Goal: Task Accomplishment & Management: Manage account settings

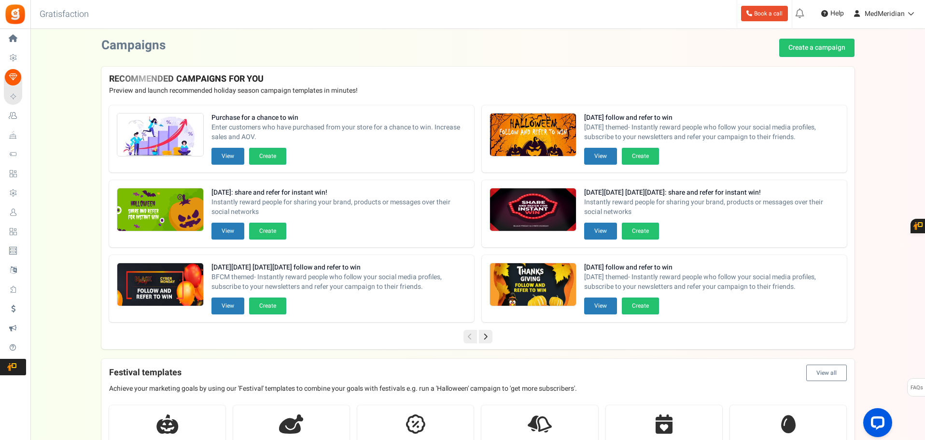
drag, startPoint x: 35, startPoint y: 209, endPoint x: 58, endPoint y: 209, distance: 23.6
click at [0, 0] on span "Users" at bounding box center [0, 0] width 0 height 0
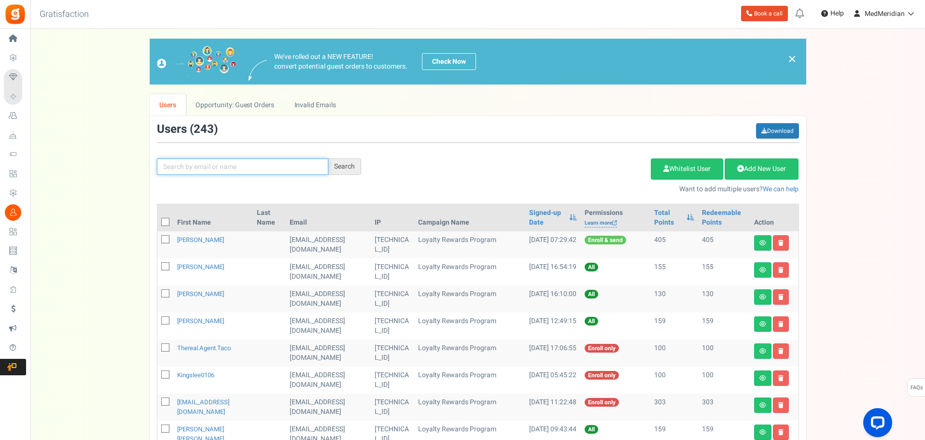
click at [217, 169] on input "text" at bounding box center [242, 166] width 171 height 16
click at [351, 164] on div "Search" at bounding box center [344, 166] width 33 height 16
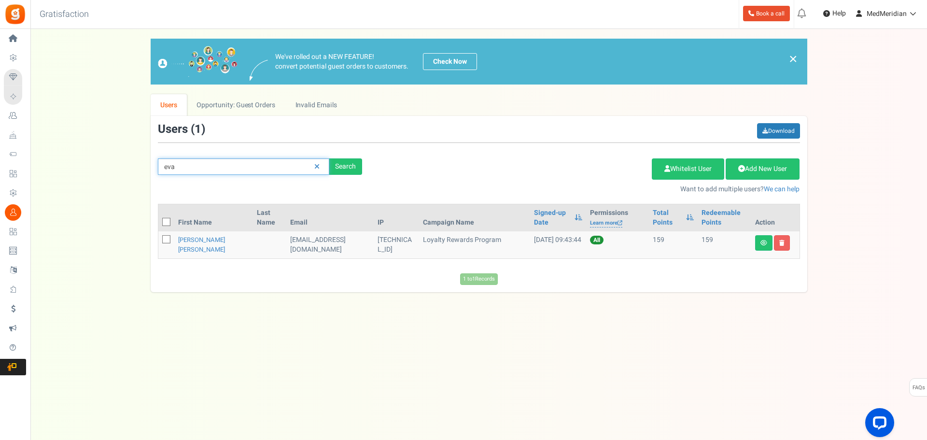
drag, startPoint x: 183, startPoint y: 167, endPoint x: 147, endPoint y: 168, distance: 36.2
click at [147, 168] on div "We've rolled out a NEW FEATURE! convert potential guest orders to customers. Ch…" at bounding box center [478, 165] width 877 height 253
click at [191, 161] on input "eva" at bounding box center [243, 166] width 171 height 16
click at [339, 159] on div "Search" at bounding box center [345, 166] width 33 height 16
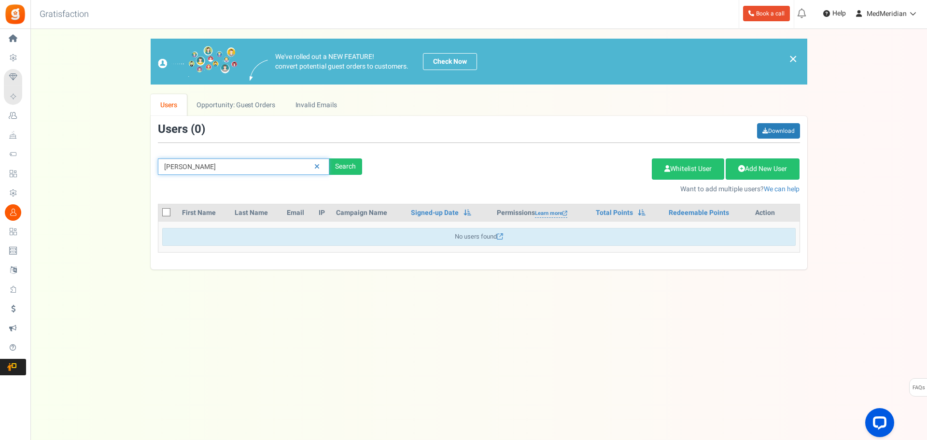
click at [172, 166] on input "[PERSON_NAME]" at bounding box center [243, 166] width 171 height 16
click at [357, 162] on div "Search" at bounding box center [345, 166] width 33 height 16
click at [356, 163] on div "Search" at bounding box center [345, 166] width 33 height 16
click at [178, 171] on input "[PERSON_NAME]" at bounding box center [243, 166] width 171 height 16
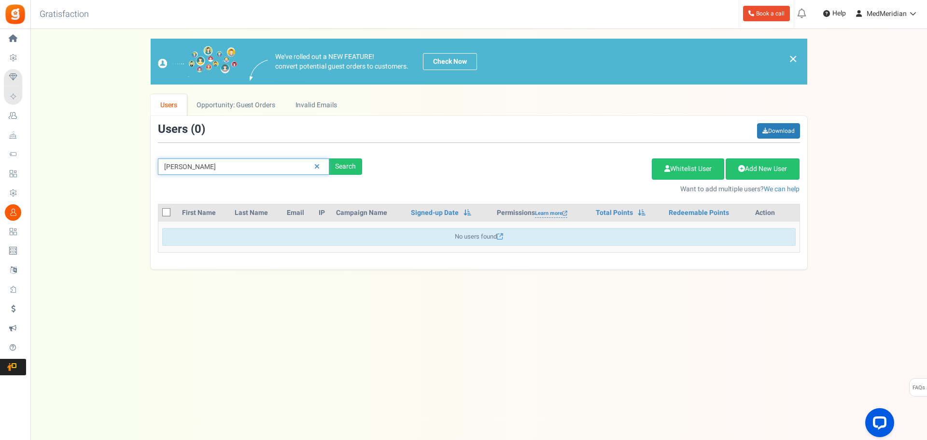
paste input "[EMAIL_ADDRESS][DOMAIN_NAME]"
type input "[EMAIL_ADDRESS][DOMAIN_NAME]"
click at [342, 167] on div "Search" at bounding box center [345, 166] width 33 height 16
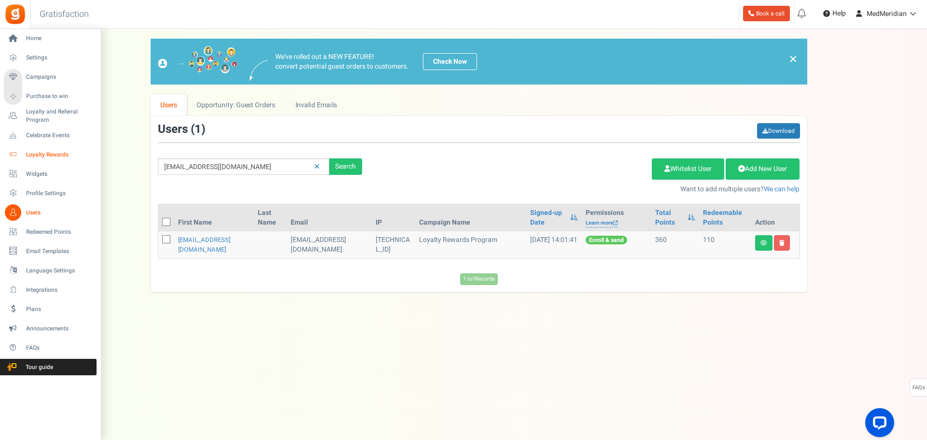
click at [51, 148] on link "Loyalty Rewards" at bounding box center [50, 154] width 93 height 16
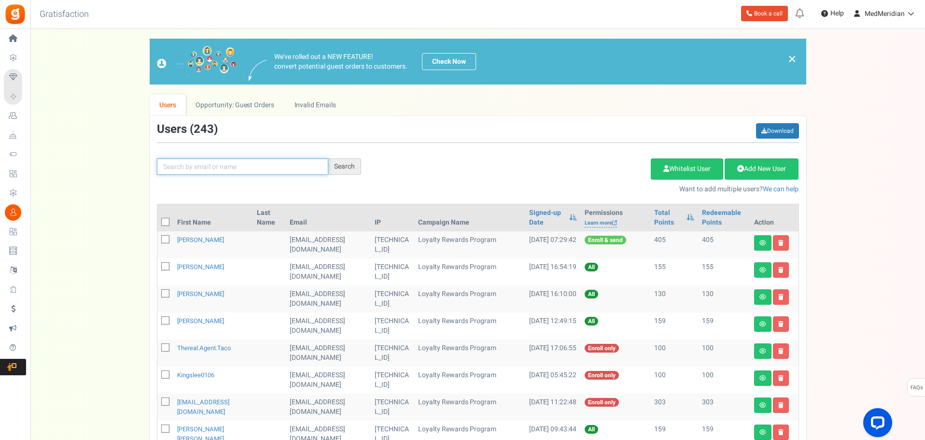
click at [234, 168] on input "text" at bounding box center [242, 166] width 171 height 16
paste input "[EMAIL_ADDRESS][DOMAIN_NAME]"
type input "[EMAIL_ADDRESS][DOMAIN_NAME]"
click at [338, 169] on div "Search" at bounding box center [344, 166] width 33 height 16
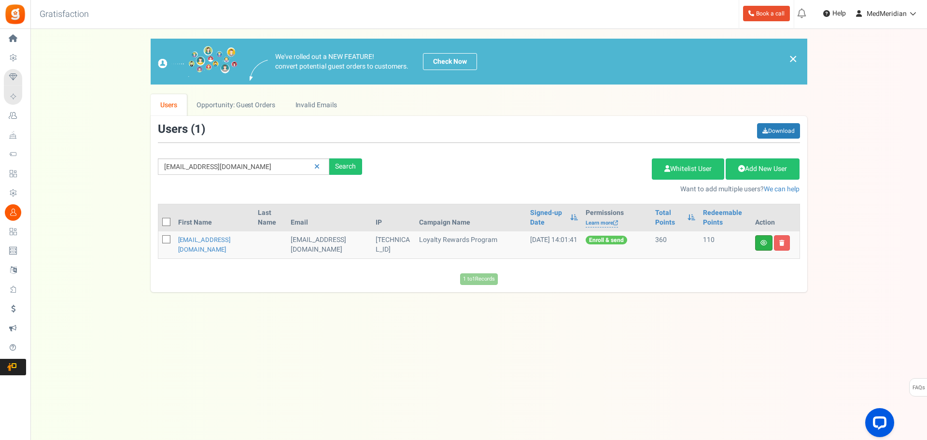
click at [762, 246] on link at bounding box center [763, 242] width 17 height 15
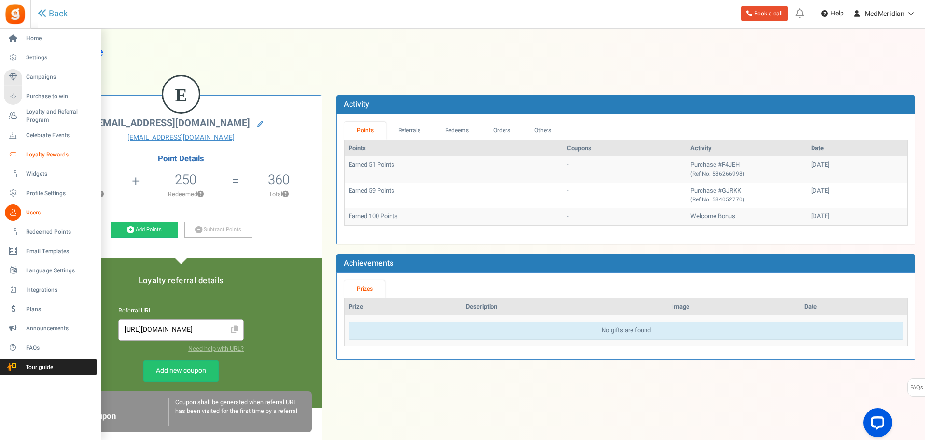
click at [39, 152] on span "Loyalty Rewards" at bounding box center [60, 155] width 68 height 8
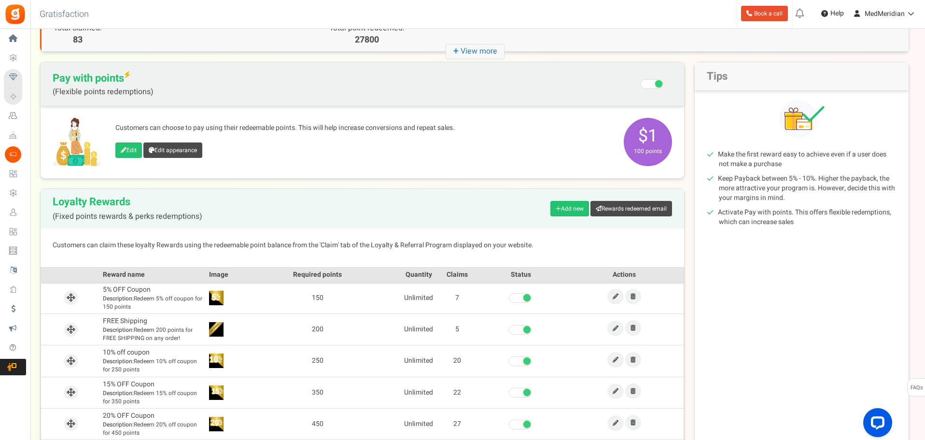
scroll to position [131, 0]
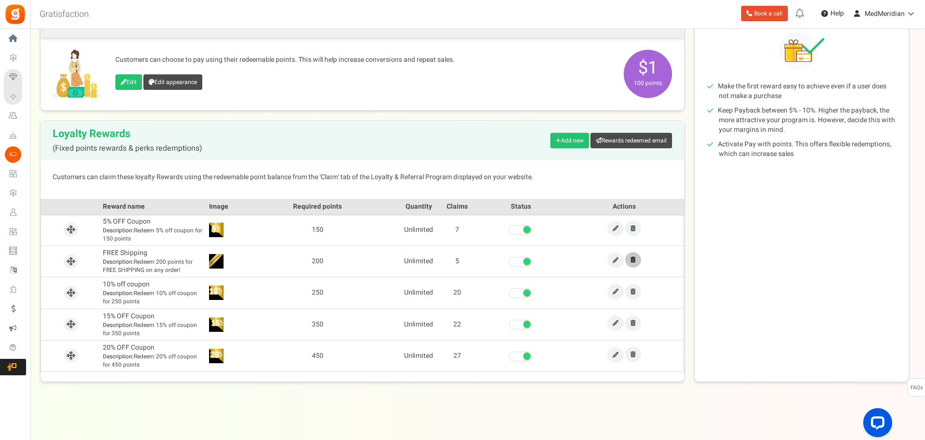
click at [634, 263] on link at bounding box center [633, 259] width 16 height 15
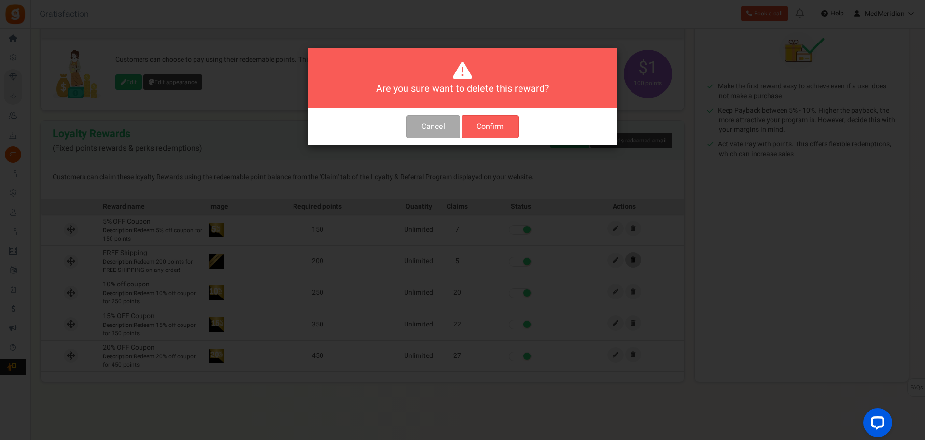
scroll to position [0, 0]
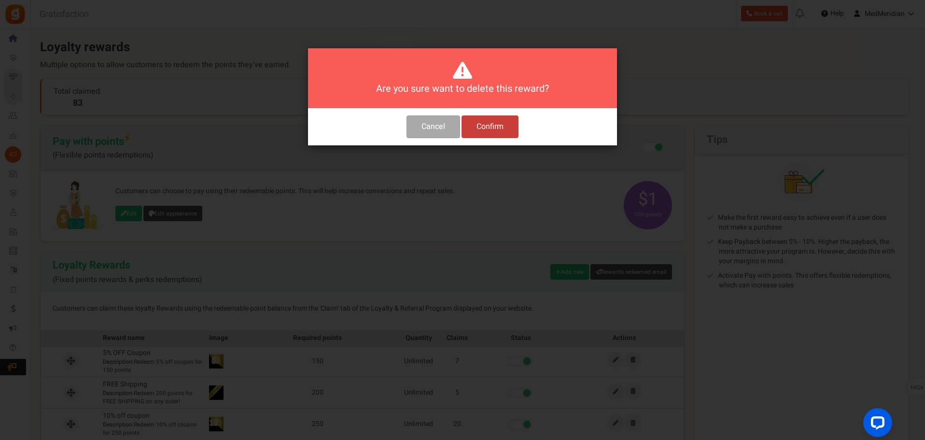
click at [505, 131] on button "Confirm" at bounding box center [489, 126] width 57 height 23
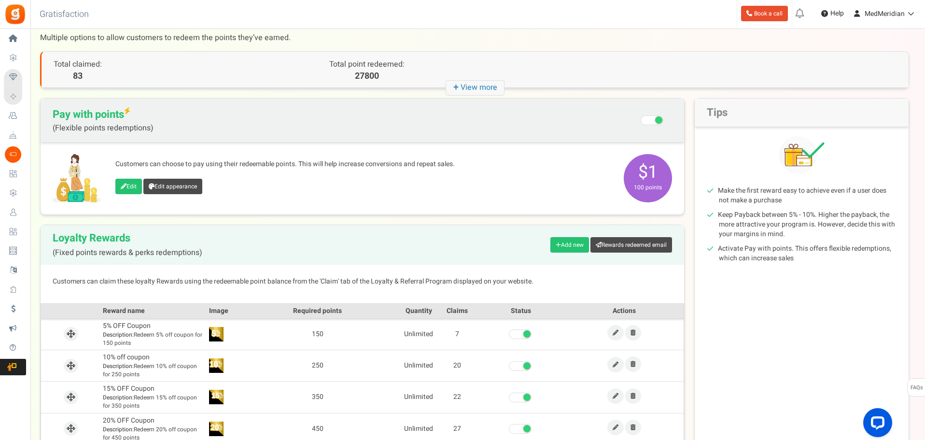
scroll to position [3, 0]
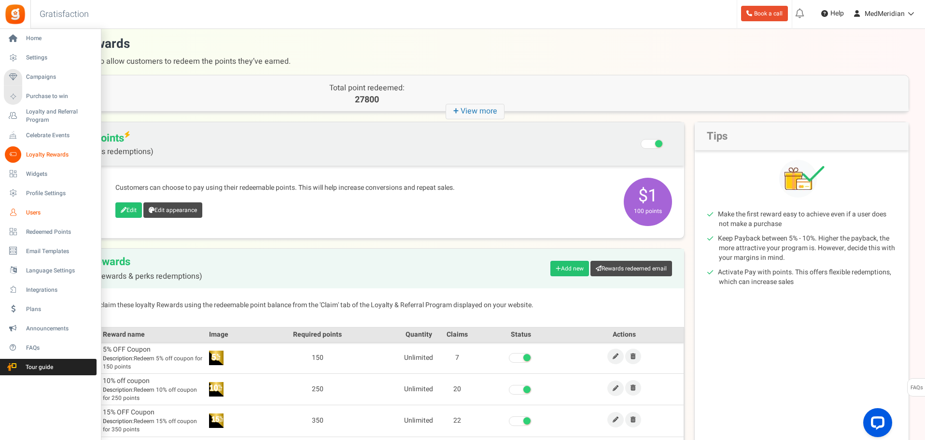
click at [38, 208] on link "Users" at bounding box center [50, 212] width 93 height 16
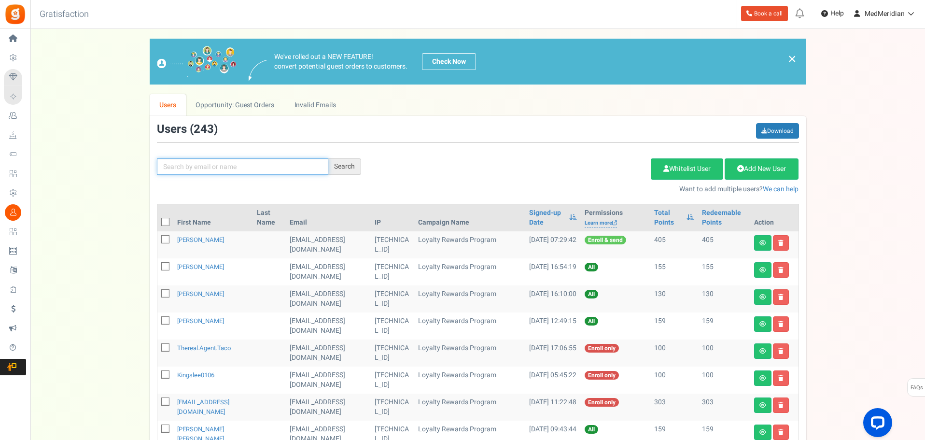
click at [179, 166] on input "text" at bounding box center [242, 166] width 171 height 16
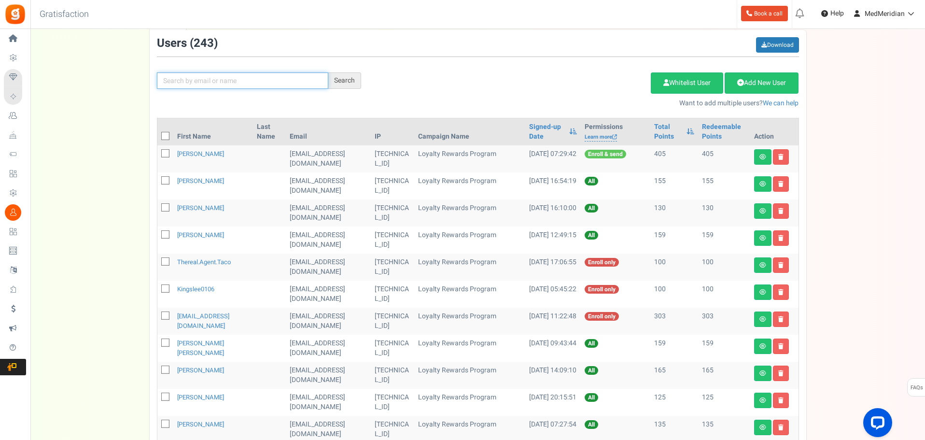
scroll to position [97, 0]
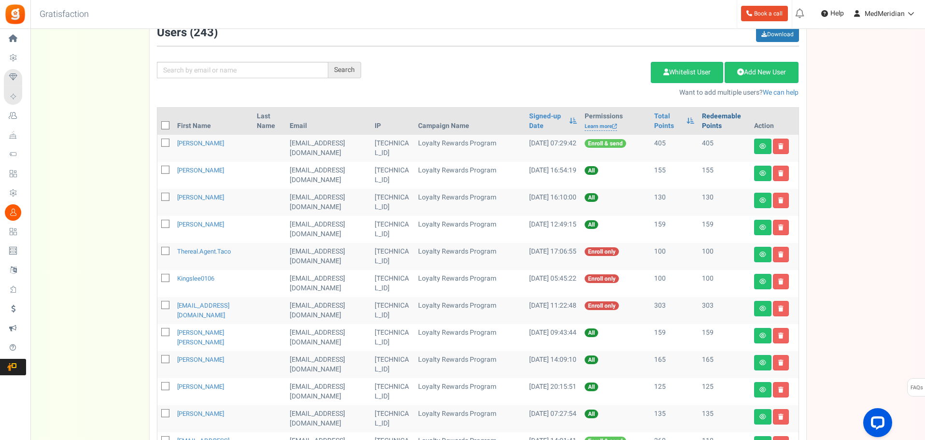
click at [710, 116] on link "Redeemable Points" at bounding box center [724, 120] width 44 height 19
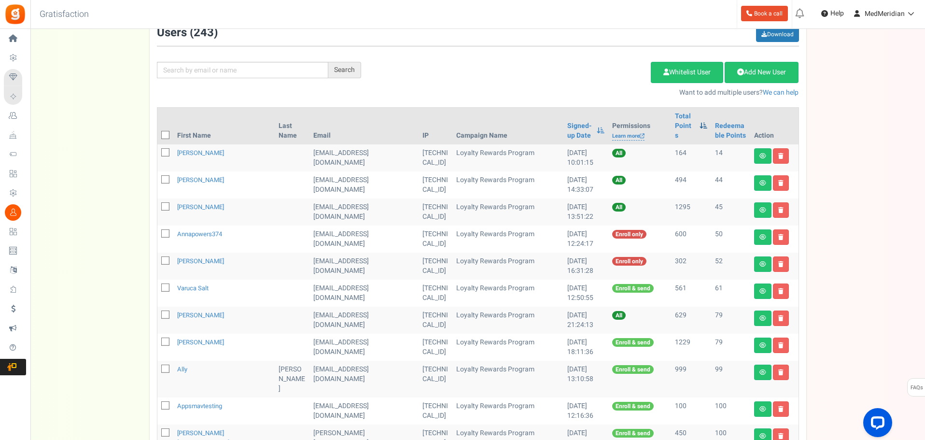
click at [699, 123] on span at bounding box center [703, 125] width 8 height 7
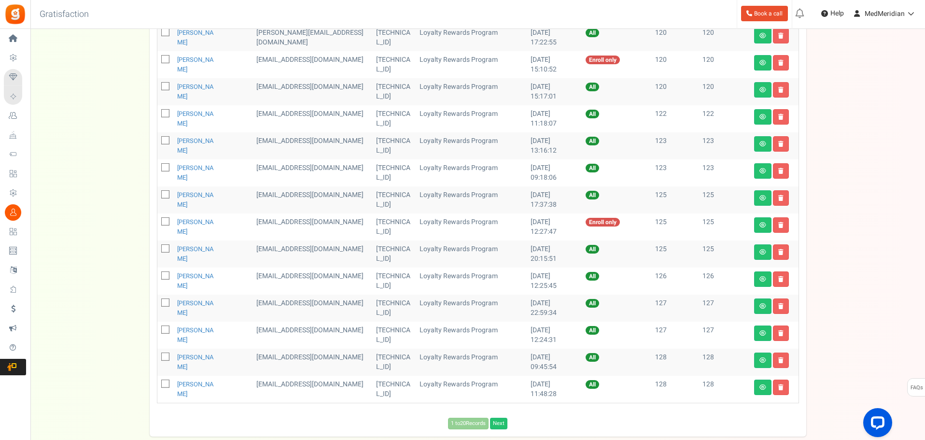
scroll to position [375, 0]
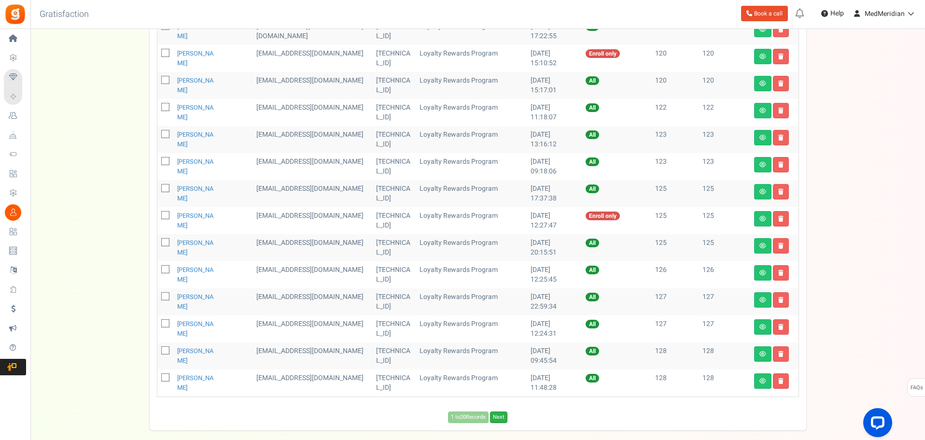
click at [505, 416] on link "Next" at bounding box center [498, 417] width 17 height 12
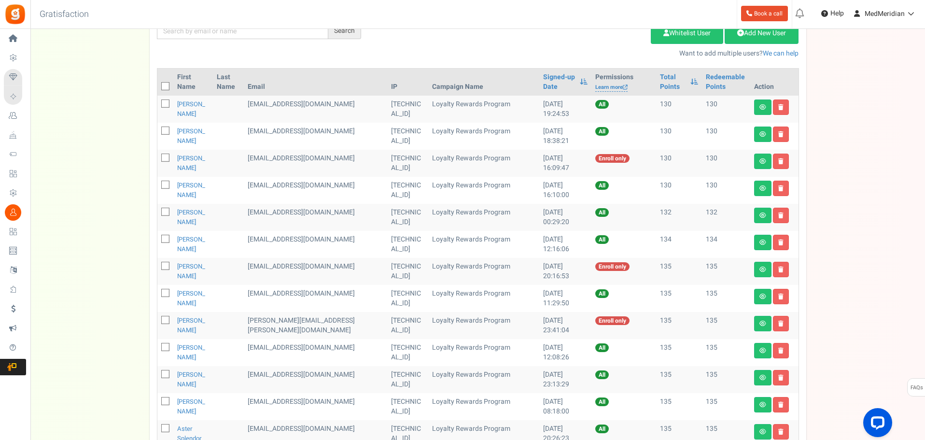
scroll to position [134, 0]
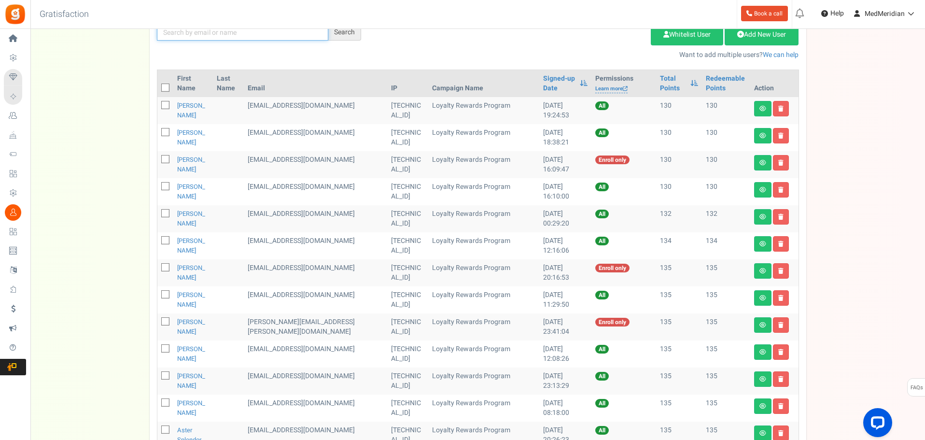
click at [197, 34] on input "text" at bounding box center [242, 32] width 171 height 16
paste input "[EMAIL_ADDRESS][DOMAIN_NAME]"
type input "[EMAIL_ADDRESS][DOMAIN_NAME]"
click at [334, 38] on div "Search" at bounding box center [344, 32] width 33 height 16
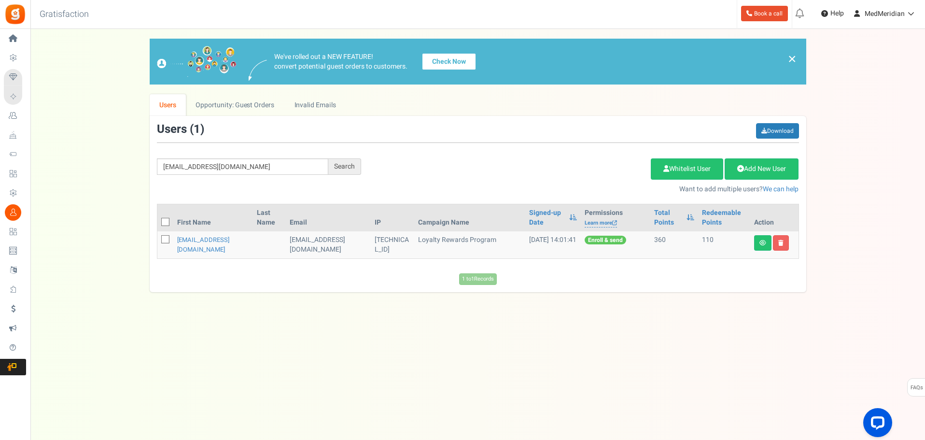
scroll to position [0, 0]
click at [767, 242] on link at bounding box center [763, 242] width 17 height 15
